Goal: Go to known website: Access a specific website the user already knows

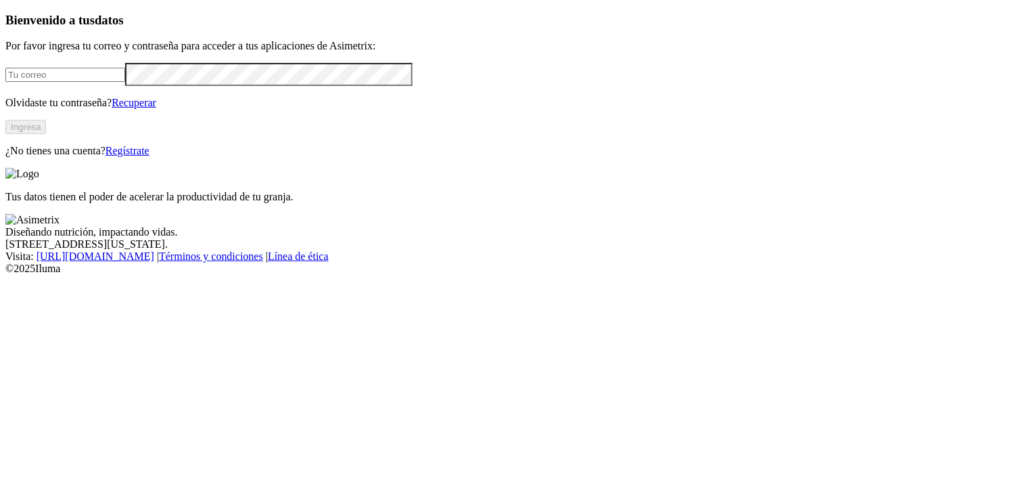
type input "[PERSON_NAME][EMAIL_ADDRESS][PERSON_NAME][DOMAIN_NAME]"
click at [46, 134] on button "Ingresa" at bounding box center [25, 127] width 41 height 14
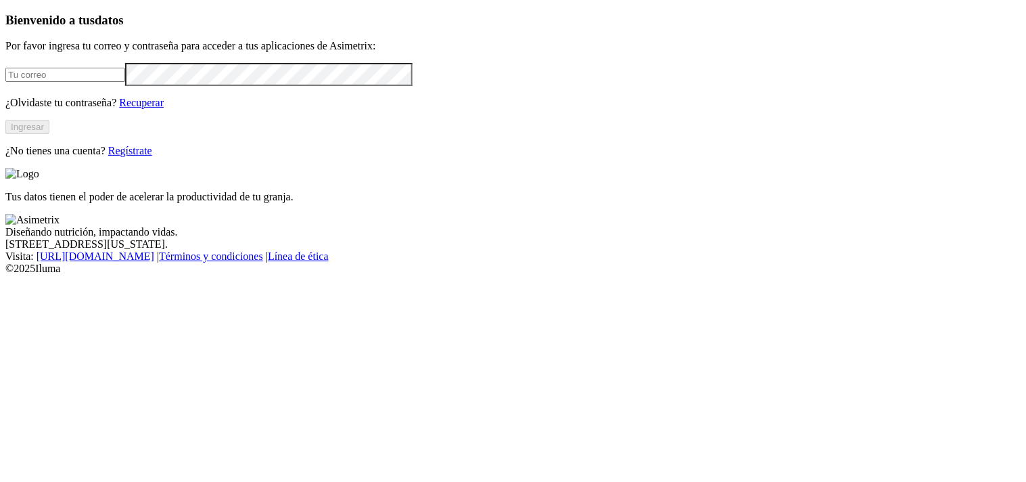
type input "[PERSON_NAME][EMAIL_ADDRESS][PERSON_NAME][DOMAIN_NAME]"
click at [49, 134] on button "Ingresar" at bounding box center [27, 127] width 44 height 14
